Goal: Share content: Share content

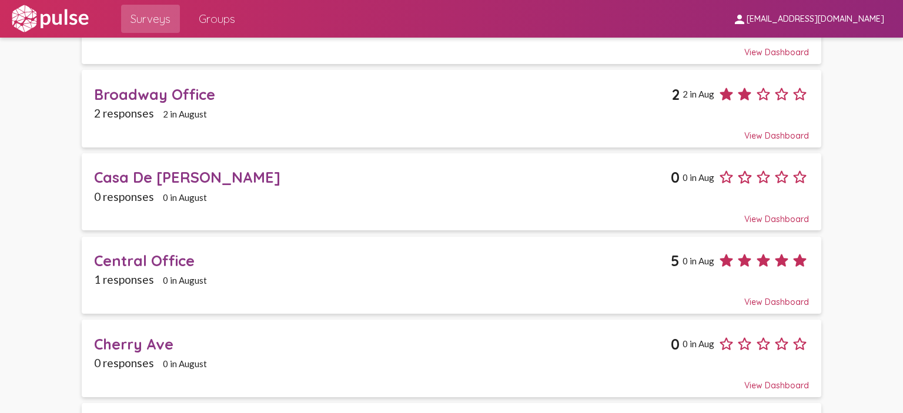
scroll to position [588, 0]
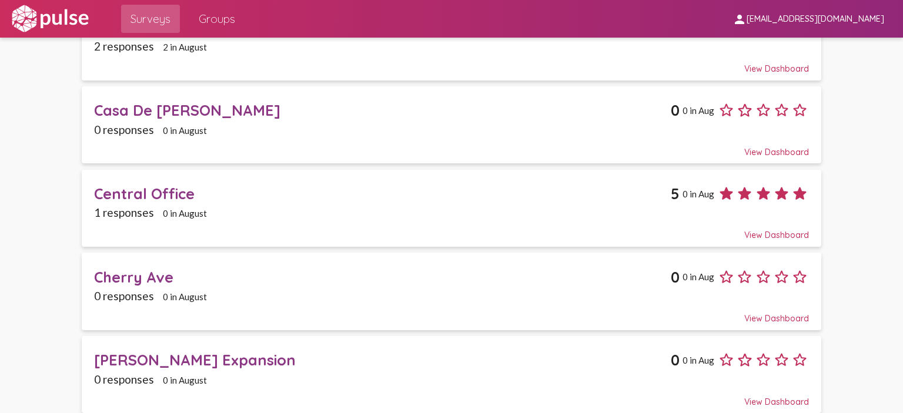
click at [320, 281] on span "Cherry Ave 0 0 in Aug 0 responses 0 in August View Dashboard" at bounding box center [451, 291] width 715 height 65
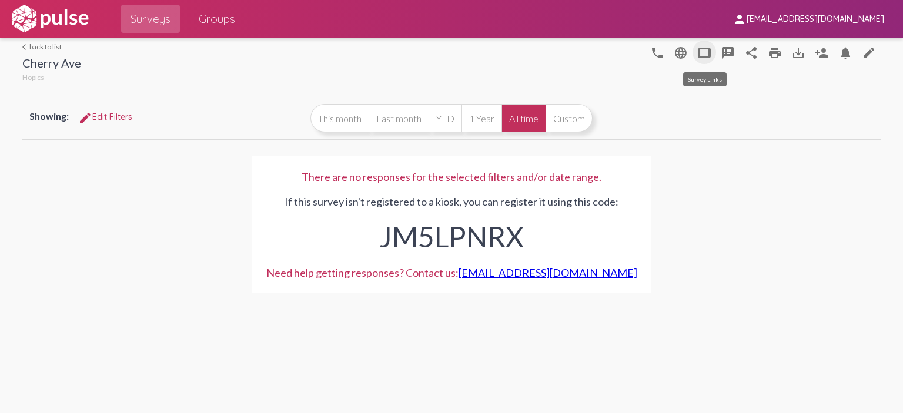
click at [703, 55] on mat-icon "tablet" at bounding box center [704, 53] width 14 height 14
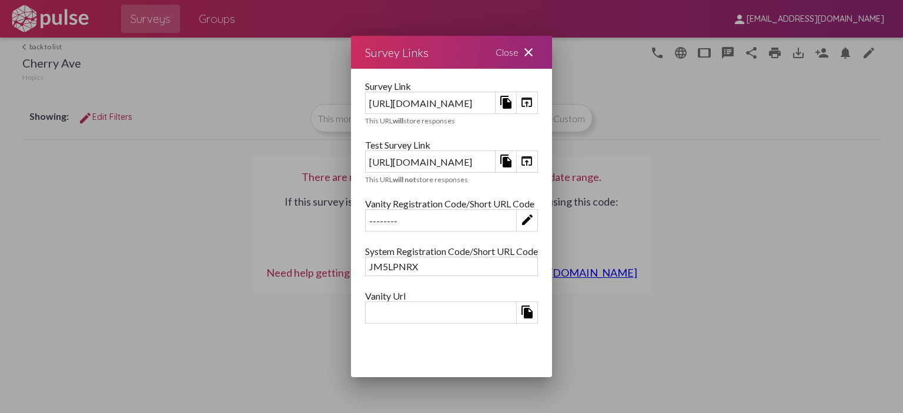
click at [513, 99] on mat-icon "file_copy" at bounding box center [506, 102] width 14 height 14
click at [495, 101] on div "[URL][DOMAIN_NAME]" at bounding box center [430, 103] width 129 height 18
copy div "[URL][DOMAIN_NAME]"
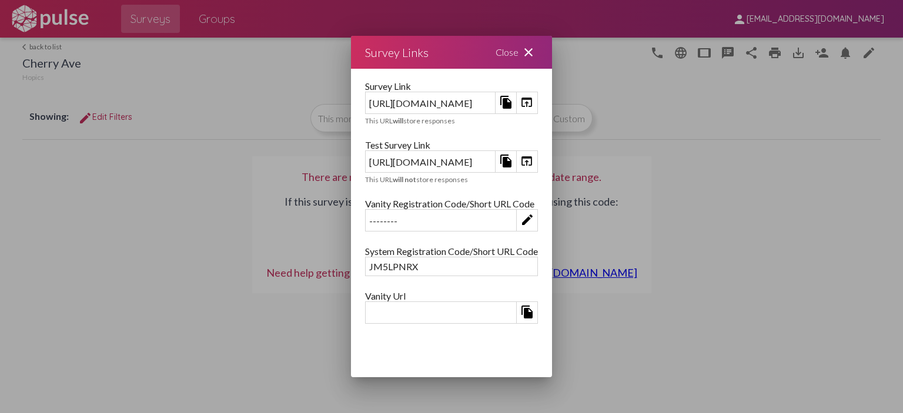
click at [536, 53] on mat-icon "close" at bounding box center [528, 52] width 14 height 14
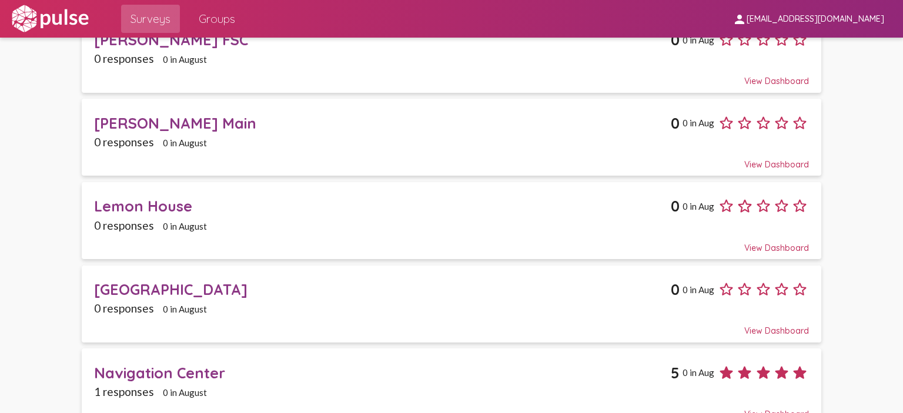
scroll to position [999, 0]
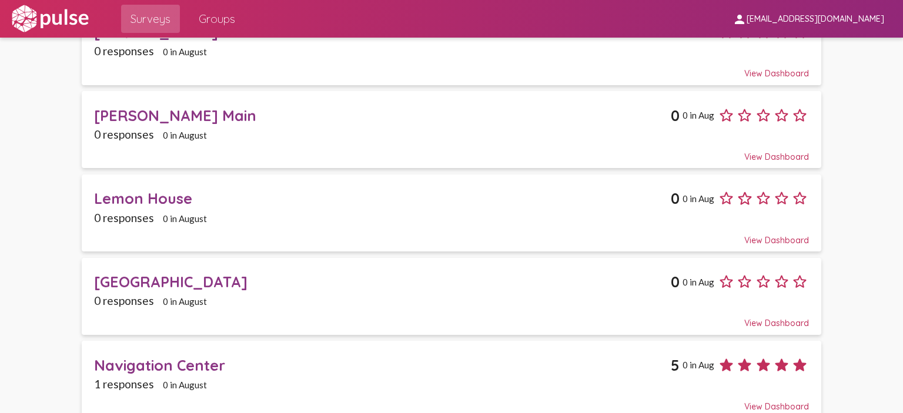
click at [256, 277] on div "[GEOGRAPHIC_DATA]" at bounding box center [382, 282] width 577 height 18
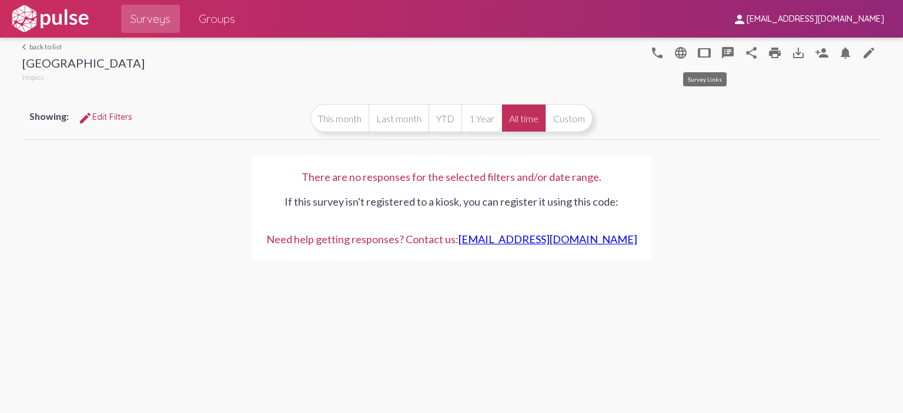
click at [700, 56] on mat-icon "tablet" at bounding box center [704, 53] width 14 height 14
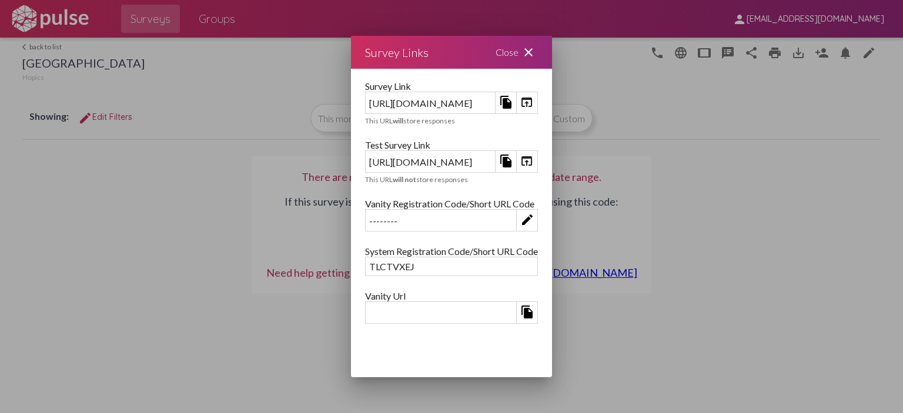
click at [513, 105] on mat-icon "file_copy" at bounding box center [506, 102] width 14 height 14
click at [495, 101] on div "[URL][DOMAIN_NAME]" at bounding box center [430, 103] width 129 height 18
drag, startPoint x: 587, startPoint y: 101, endPoint x: 245, endPoint y: 102, distance: 342.7
click at [366, 103] on div "[URL][DOMAIN_NAME]" at bounding box center [430, 103] width 129 height 18
copy div "[URL][DOMAIN_NAME]"
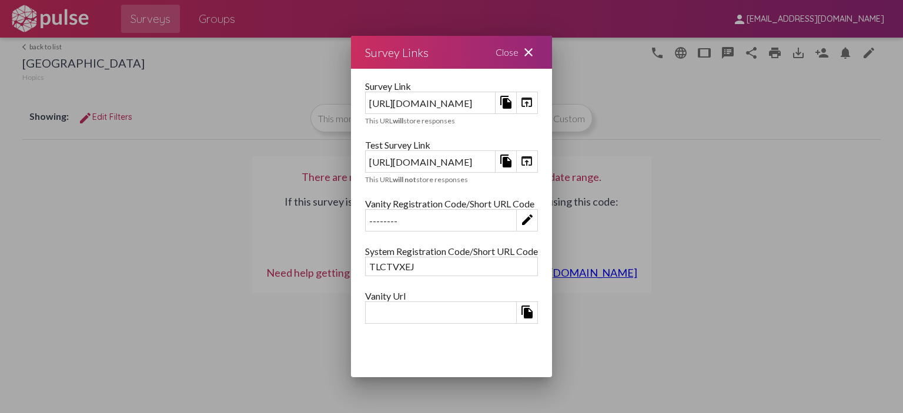
drag, startPoint x: 65, startPoint y: 105, endPoint x: 31, endPoint y: 42, distance: 71.8
click at [65, 104] on div at bounding box center [451, 206] width 903 height 413
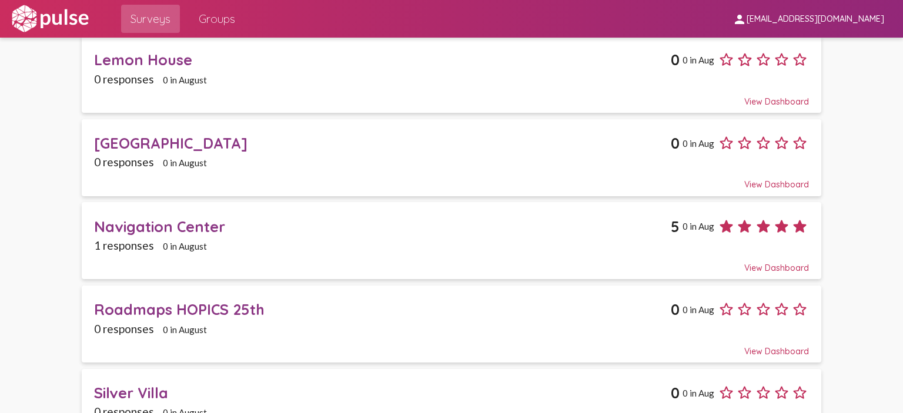
scroll to position [1164, 0]
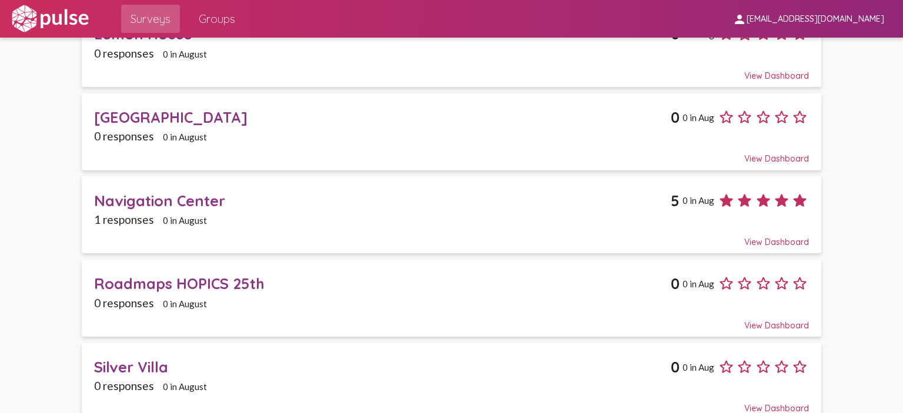
click at [275, 364] on span "Silver Villa 0 0 in Aug 0 responses 0 in August View Dashboard" at bounding box center [451, 381] width 715 height 65
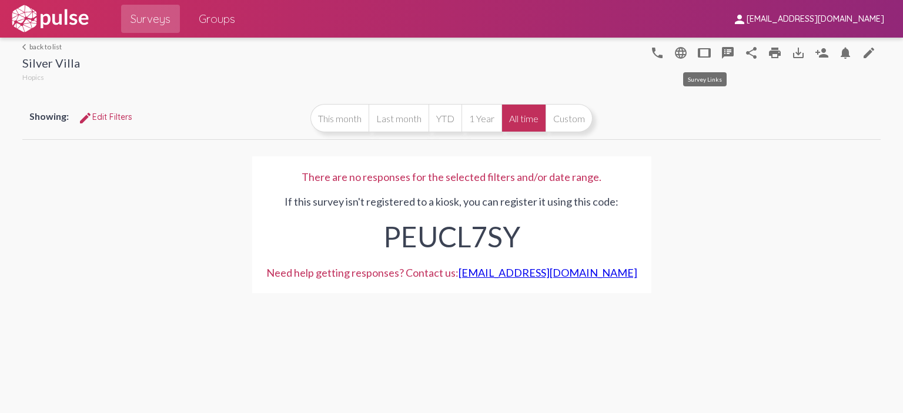
click at [701, 55] on mat-icon "tablet" at bounding box center [704, 53] width 14 height 14
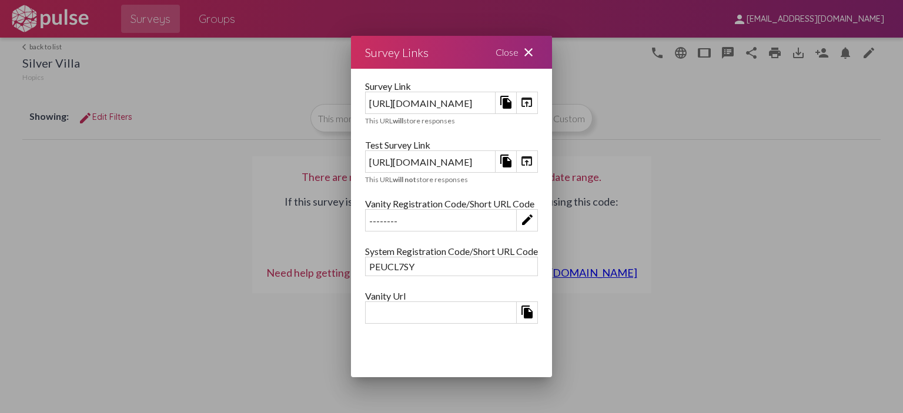
click at [495, 102] on div "[URL][DOMAIN_NAME]" at bounding box center [430, 103] width 129 height 18
copy div "[URL][DOMAIN_NAME]"
click at [52, 66] on div at bounding box center [451, 206] width 903 height 413
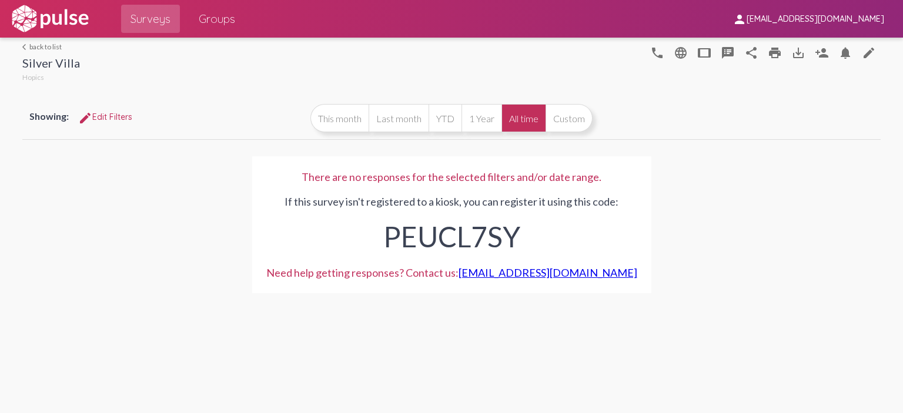
click at [38, 46] on link "arrow_back_ios back to list" at bounding box center [51, 46] width 58 height 9
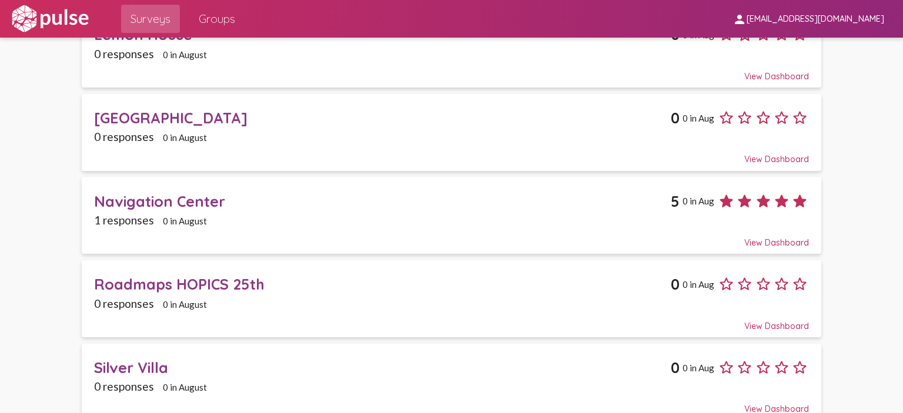
scroll to position [1164, 0]
click at [353, 266] on div "Roadmaps HOPICS 25th 0 0 in Aug" at bounding box center [451, 279] width 715 height 27
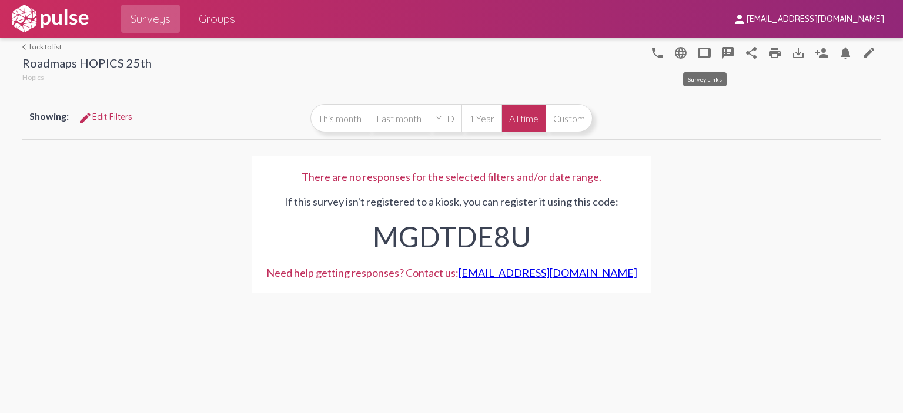
click at [704, 55] on mat-icon "tablet" at bounding box center [704, 53] width 14 height 14
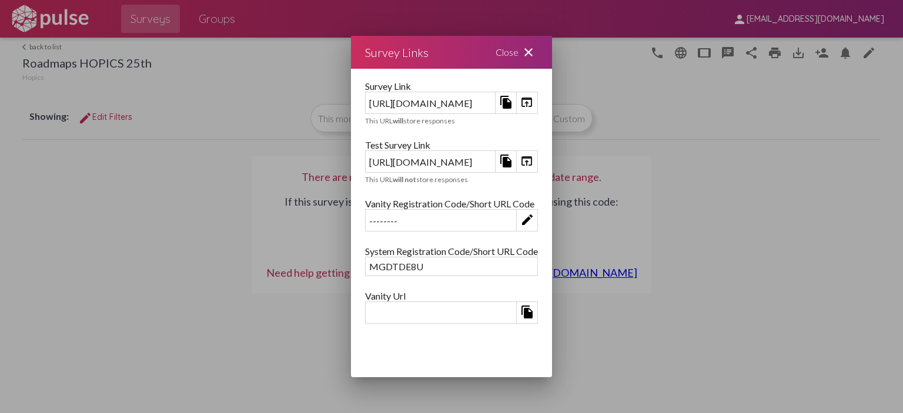
click at [495, 103] on div "[URL][DOMAIN_NAME]" at bounding box center [430, 103] width 129 height 18
drag, startPoint x: 571, startPoint y: 103, endPoint x: 588, endPoint y: 110, distance: 18.5
click at [495, 110] on div "[URL][DOMAIN_NAME]" at bounding box center [430, 103] width 129 height 18
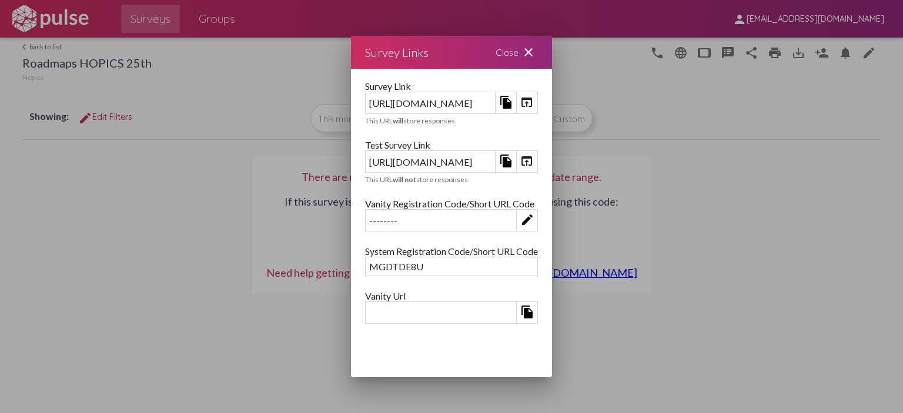
copy div "[URL][DOMAIN_NAME]"
click at [65, 77] on div at bounding box center [451, 206] width 903 height 413
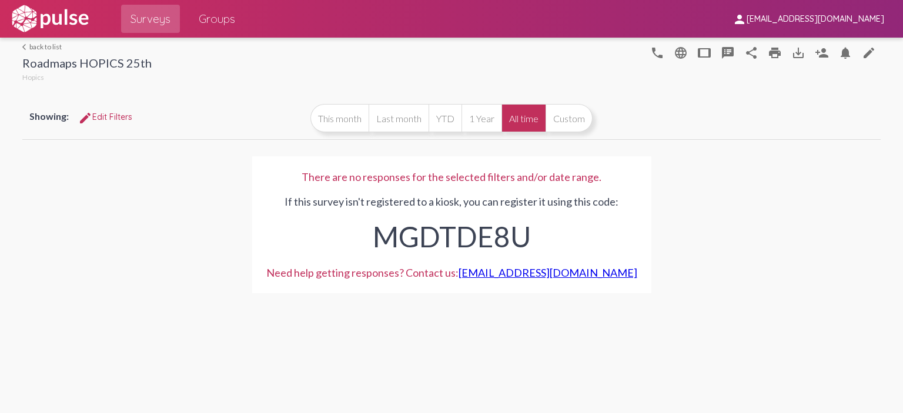
click at [40, 48] on link "arrow_back_ios back to list" at bounding box center [86, 46] width 129 height 9
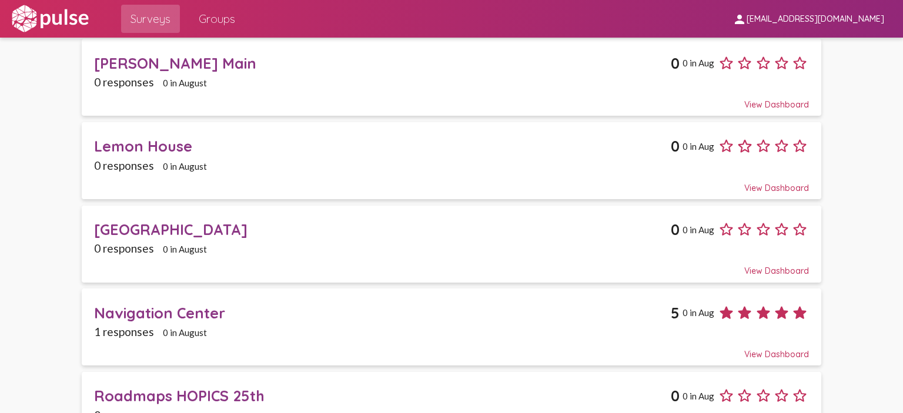
scroll to position [1058, 0]
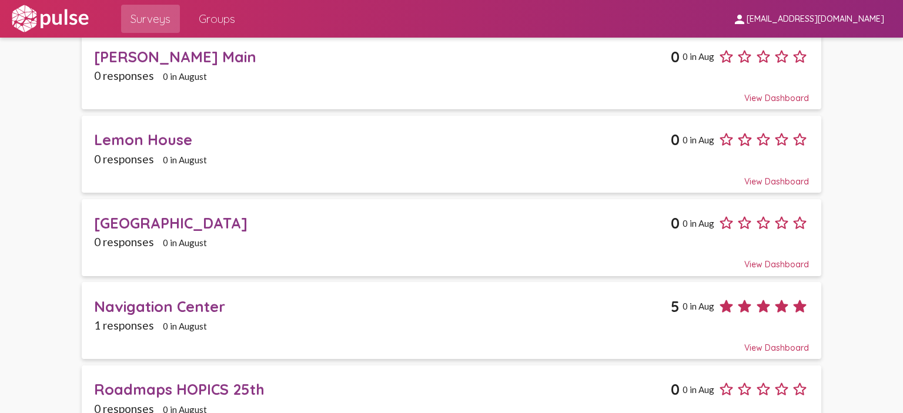
click at [306, 166] on div "View Dashboard" at bounding box center [451, 176] width 715 height 21
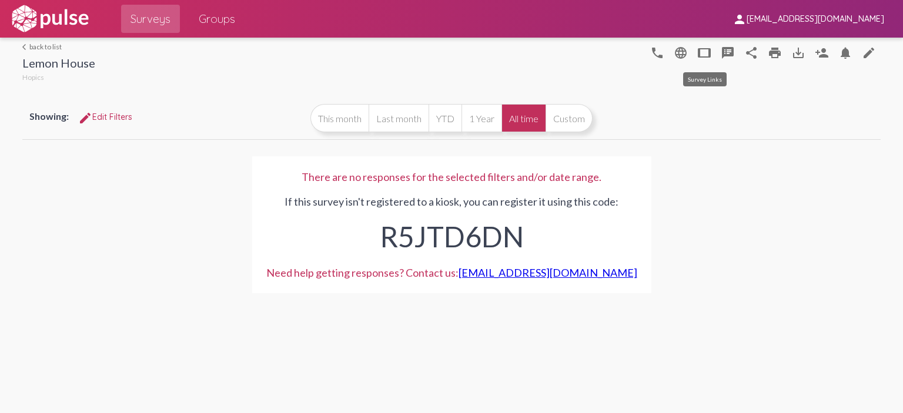
click at [696, 53] on button "tablet" at bounding box center [705, 53] width 24 height 24
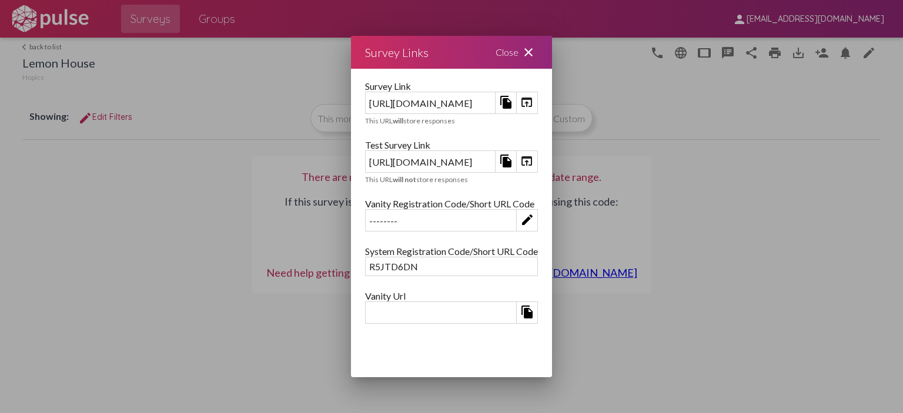
click at [450, 98] on div "[URL][DOMAIN_NAME]" at bounding box center [430, 103] width 129 height 18
copy div "[URL][DOMAIN_NAME]"
click at [93, 136] on div at bounding box center [451, 206] width 903 height 413
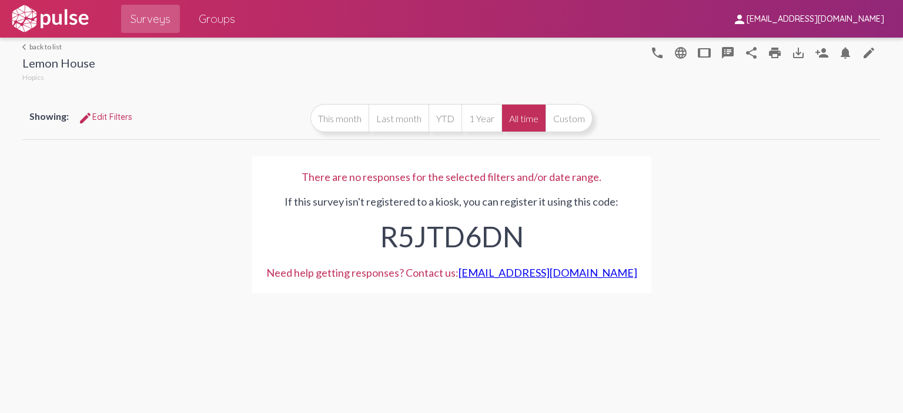
click at [52, 51] on div "arrow_back_ios back to list Lemon House Hopics" at bounding box center [58, 63] width 73 height 42
click at [51, 46] on link "arrow_back_ios back to list" at bounding box center [58, 46] width 73 height 9
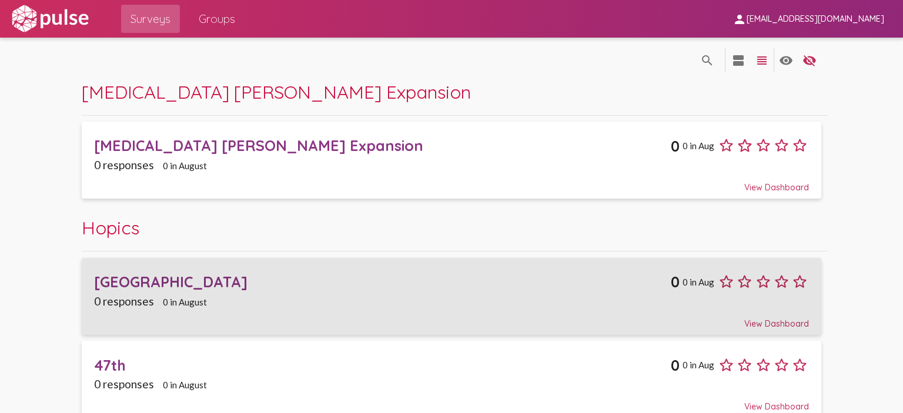
click at [339, 270] on div "[GEOGRAPHIC_DATA] 0 0 in Aug" at bounding box center [451, 277] width 715 height 27
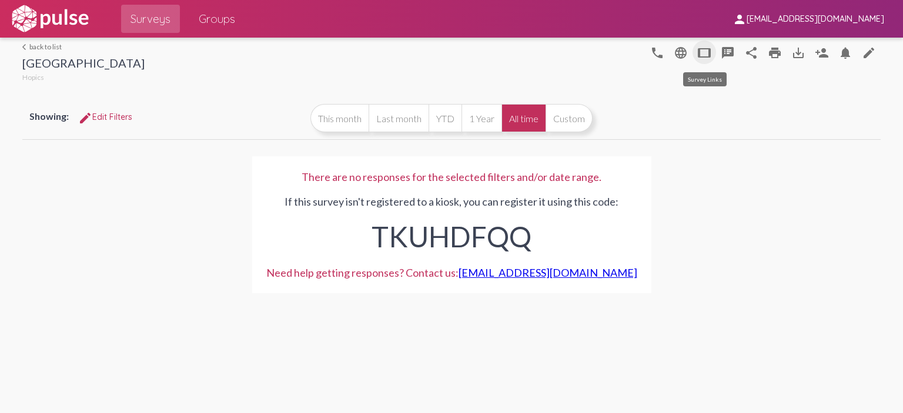
click at [703, 51] on mat-icon "tablet" at bounding box center [704, 53] width 14 height 14
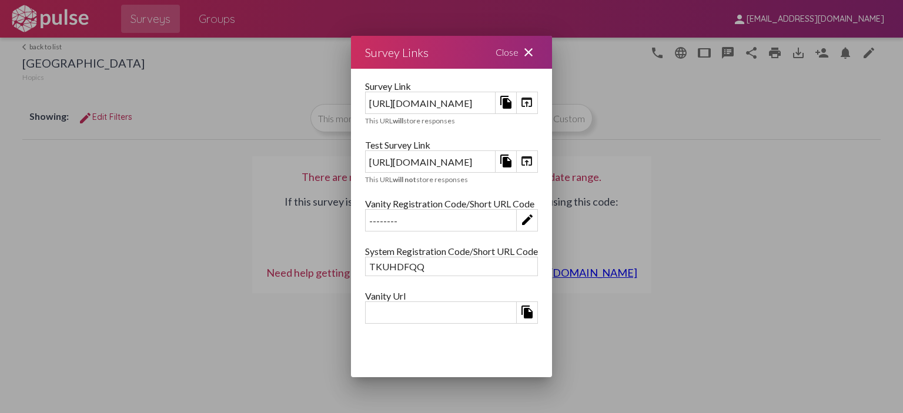
click at [495, 103] on div "[URL][DOMAIN_NAME]" at bounding box center [430, 103] width 129 height 18
copy div "[URL][DOMAIN_NAME]"
click at [121, 59] on div at bounding box center [451, 206] width 903 height 413
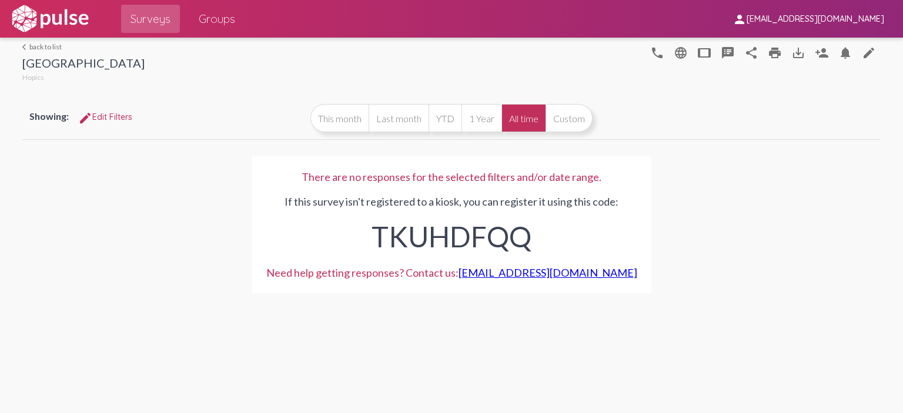
click at [53, 48] on link "arrow_back_ios back to list" at bounding box center [83, 46] width 122 height 9
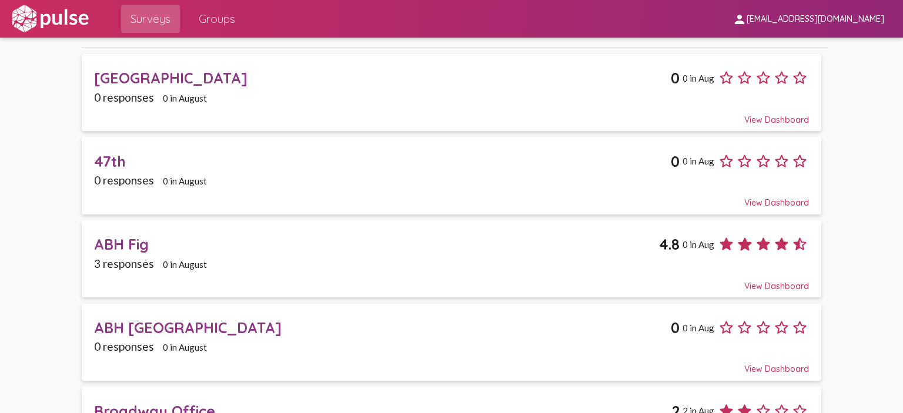
scroll to position [235, 0]
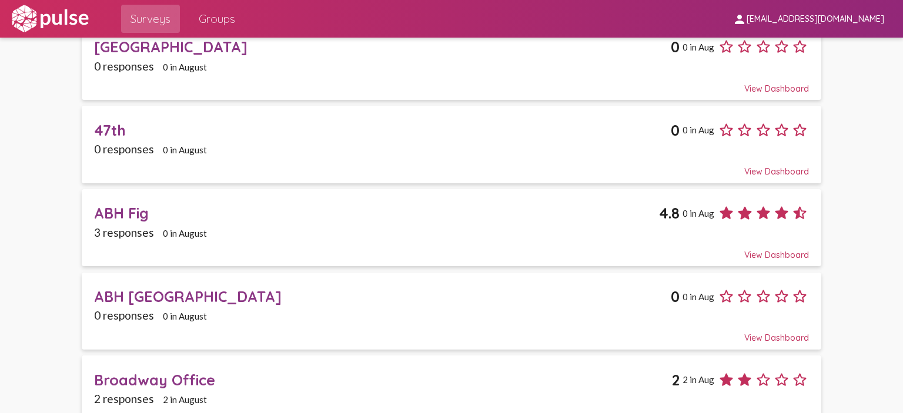
click at [314, 297] on div "ABH [GEOGRAPHIC_DATA]" at bounding box center [382, 296] width 577 height 18
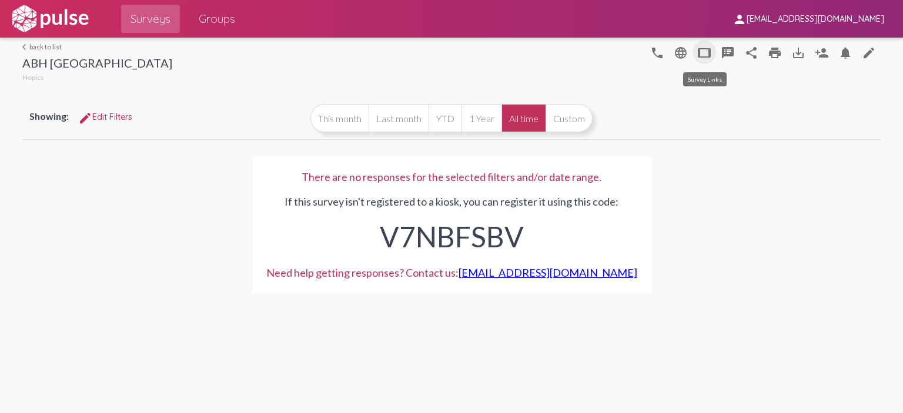
click at [698, 51] on mat-icon "tablet" at bounding box center [704, 53] width 14 height 14
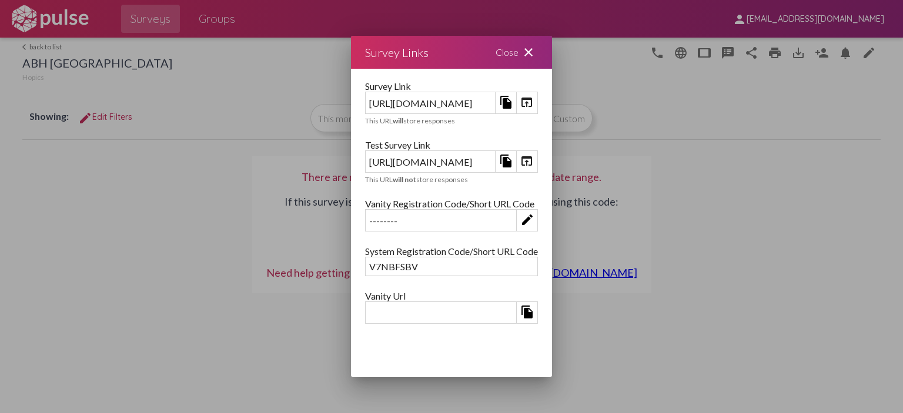
click at [495, 98] on div "[URL][DOMAIN_NAME]" at bounding box center [430, 103] width 129 height 18
drag, startPoint x: 553, startPoint y: 98, endPoint x: 487, endPoint y: 99, distance: 66.4
click at [487, 99] on div "[URL][DOMAIN_NAME]" at bounding box center [430, 103] width 129 height 18
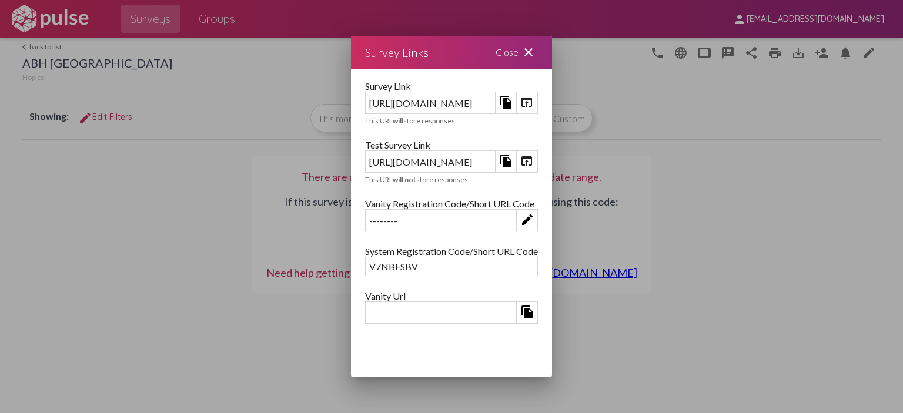
click at [486, 99] on div "[URL][DOMAIN_NAME]" at bounding box center [430, 103] width 129 height 18
copy div "[URL][DOMAIN_NAME]"
click at [81, 83] on div at bounding box center [451, 206] width 903 height 413
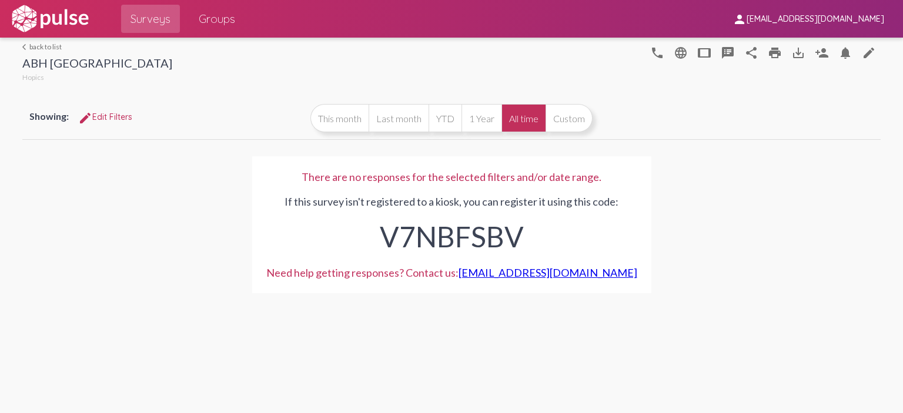
click at [49, 45] on link "arrow_back_ios back to list" at bounding box center [97, 46] width 150 height 9
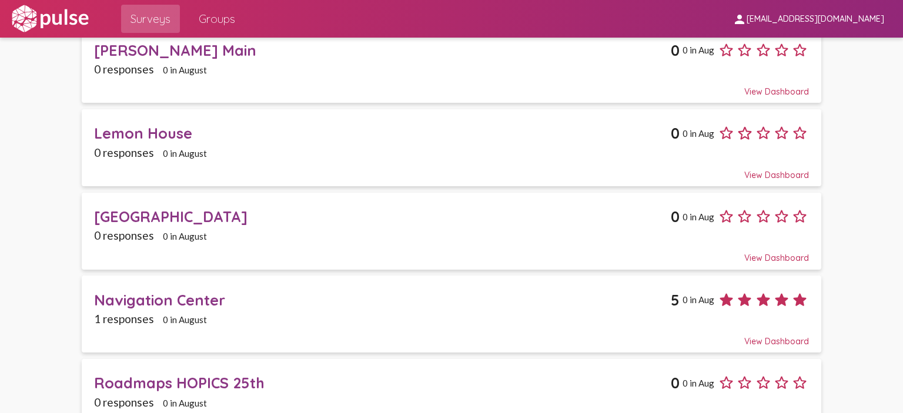
scroll to position [1105, 0]
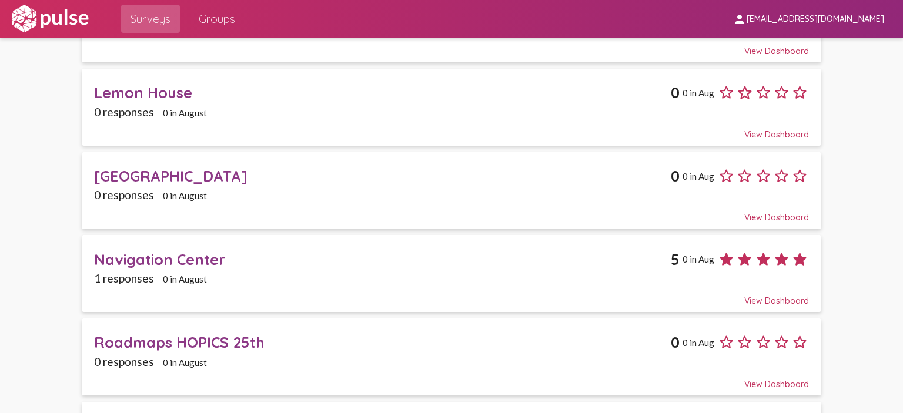
click at [392, 272] on div "1 responses 0 in August" at bounding box center [451, 279] width 715 height 14
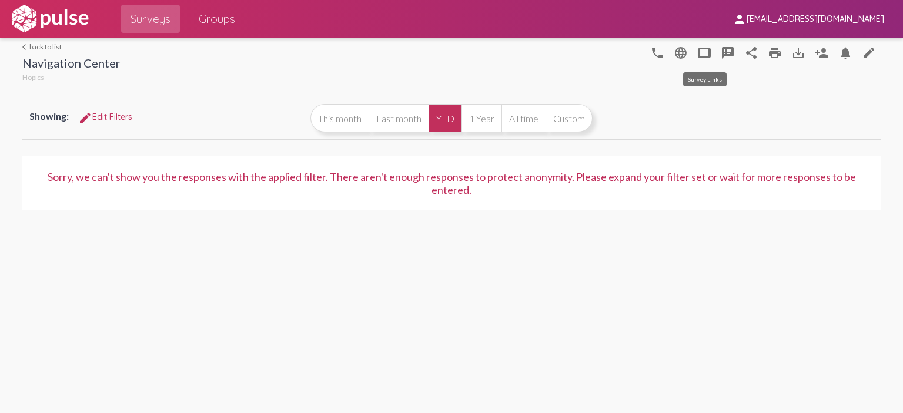
click at [706, 52] on mat-icon "tablet" at bounding box center [704, 53] width 14 height 14
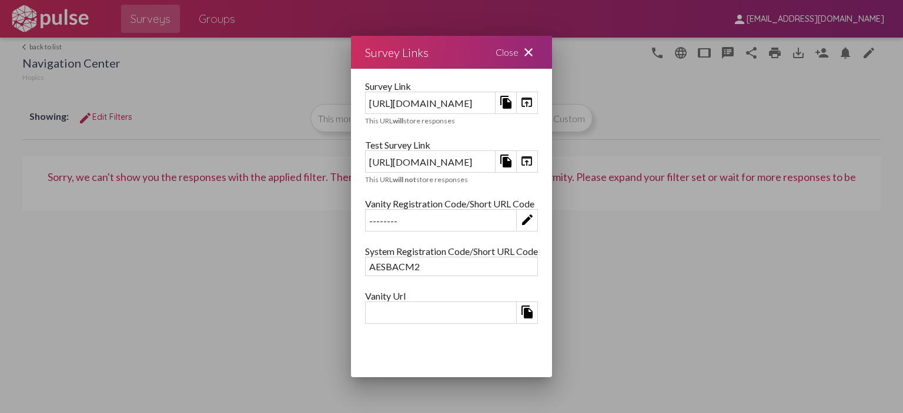
click at [495, 101] on div "[URL][DOMAIN_NAME]" at bounding box center [430, 103] width 129 height 18
copy div "[URL][DOMAIN_NAME]"
click at [552, 46] on div "Close close" at bounding box center [516, 52] width 71 height 33
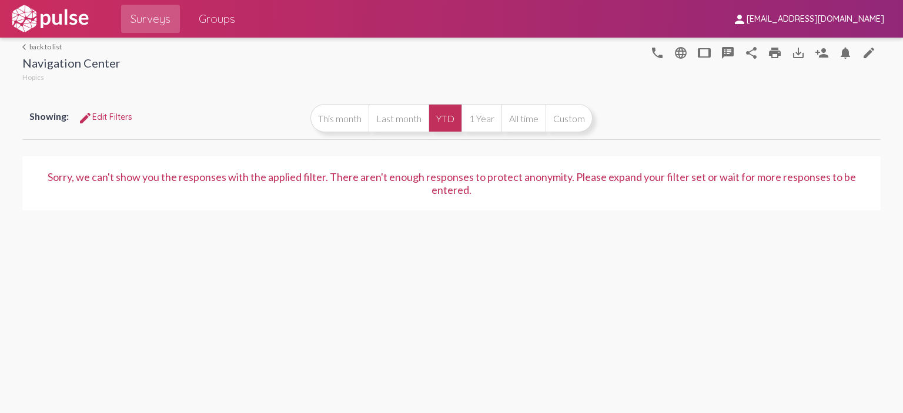
click at [59, 48] on link "arrow_back_ios back to list" at bounding box center [71, 46] width 98 height 9
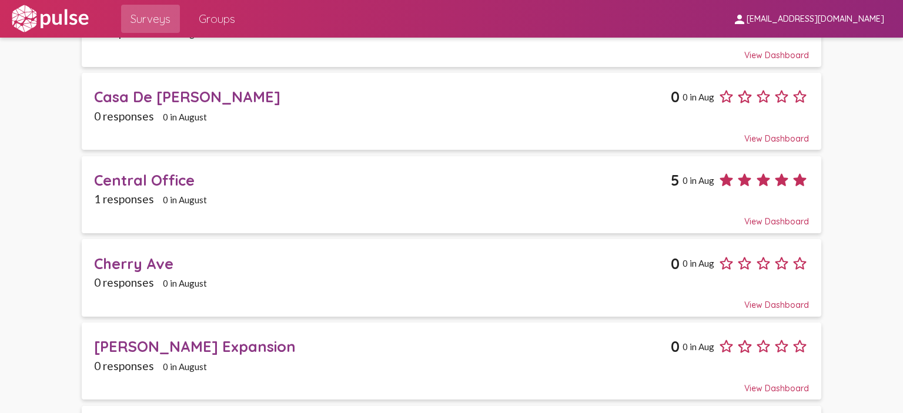
scroll to position [576, 0]
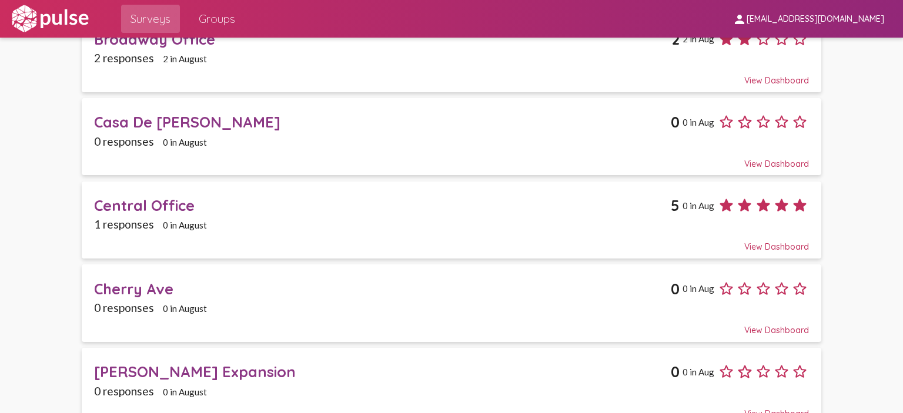
click at [349, 223] on div "1 responses 0 in August" at bounding box center [451, 225] width 715 height 14
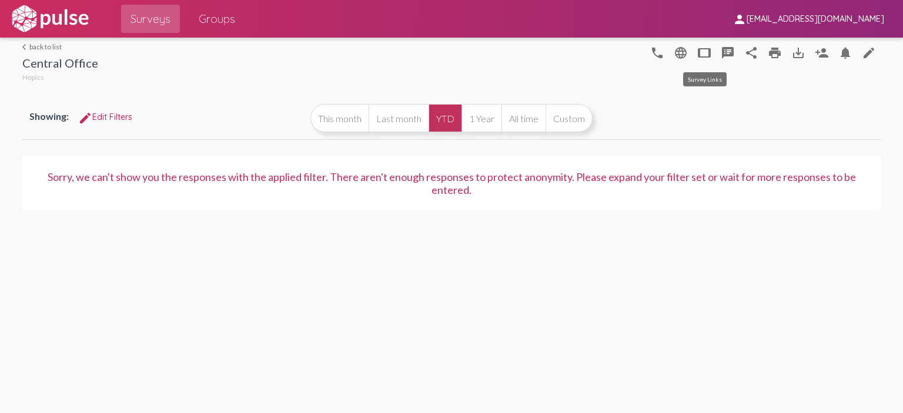
click at [704, 53] on mat-icon "tablet" at bounding box center [704, 53] width 14 height 14
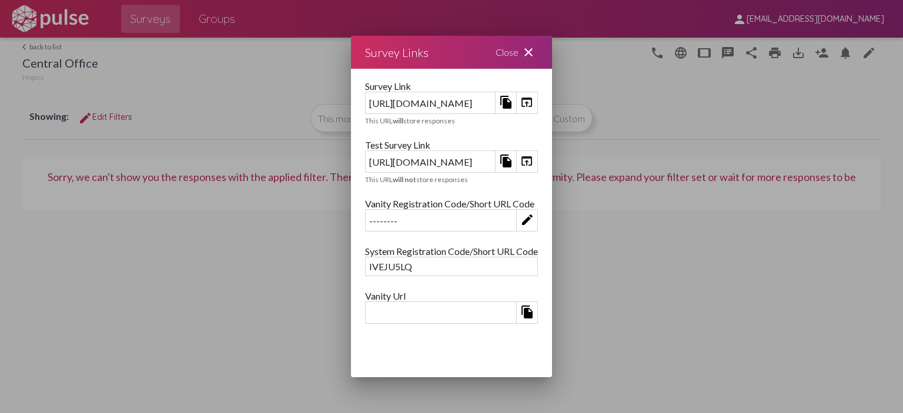
click at [495, 102] on div "[URL][DOMAIN_NAME]" at bounding box center [430, 103] width 129 height 18
copy div "[URL][DOMAIN_NAME]"
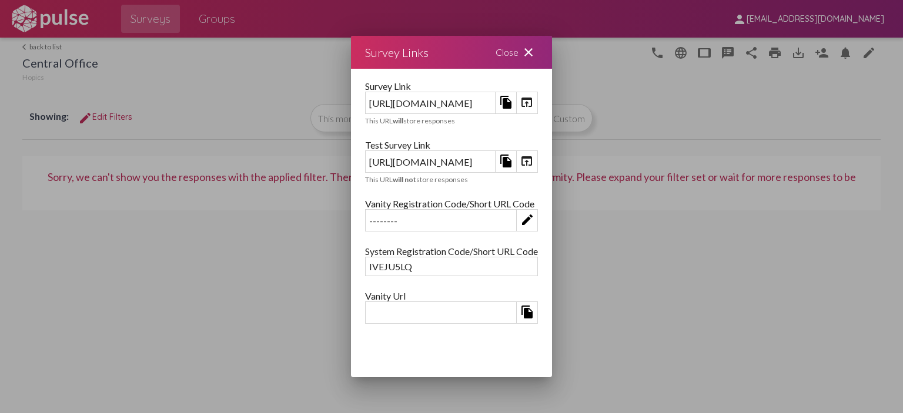
click at [552, 52] on div "Close close" at bounding box center [516, 52] width 71 height 33
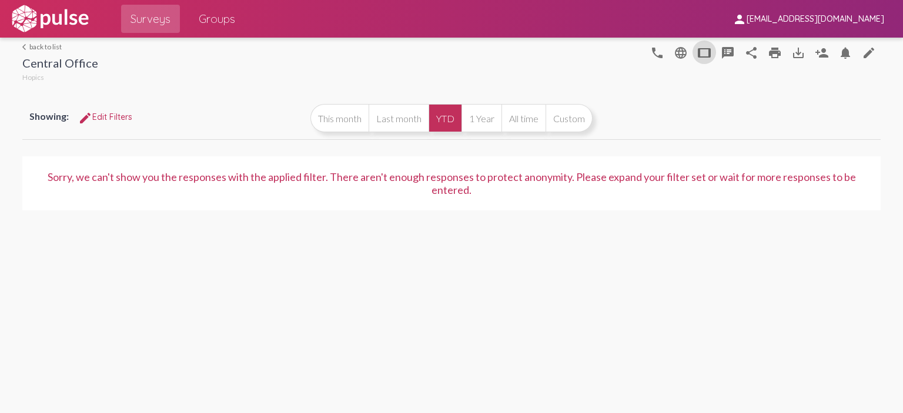
click at [34, 23] on img at bounding box center [49, 18] width 81 height 29
